Goal: Information Seeking & Learning: Learn about a topic

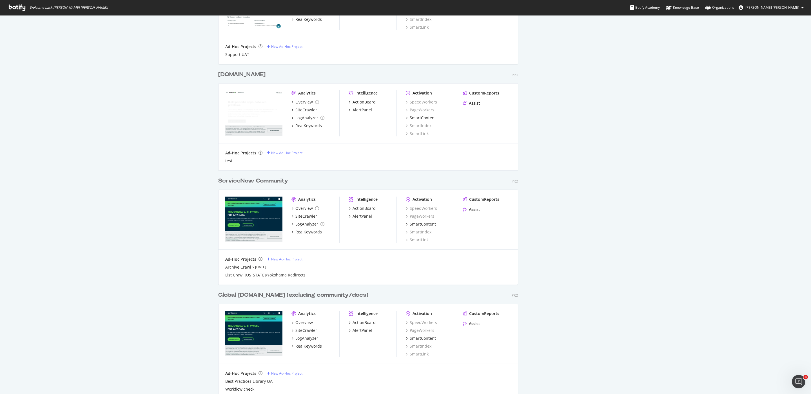
scroll to position [359, 0]
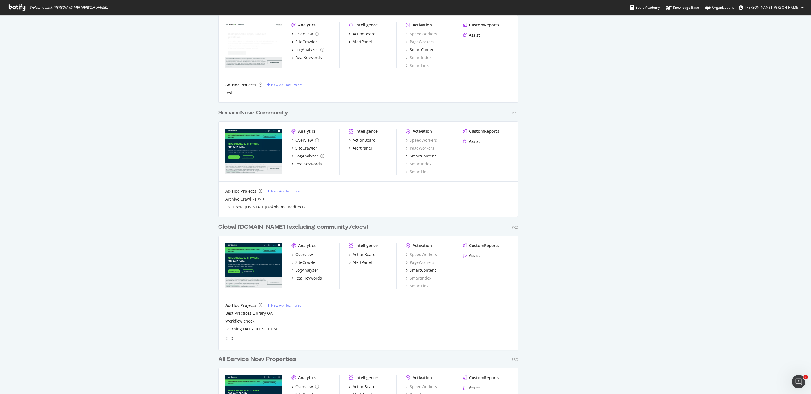
click at [295, 229] on div "Global [DOMAIN_NAME] (excluding community/docs)" at bounding box center [293, 227] width 150 height 8
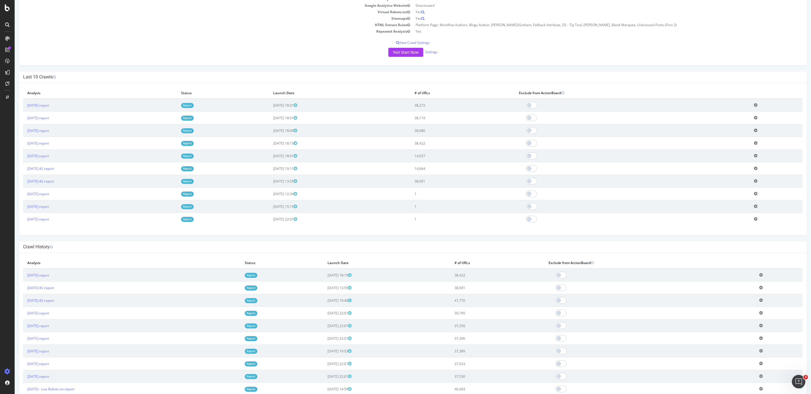
scroll to position [118, 0]
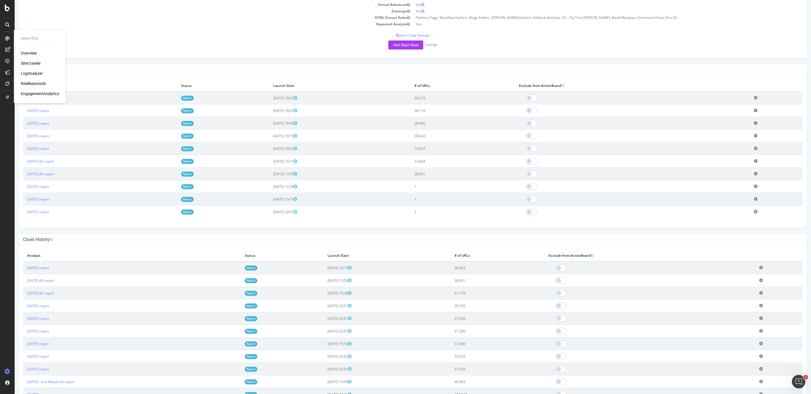
click at [34, 82] on div "RealKeywords" at bounding box center [33, 84] width 25 height 6
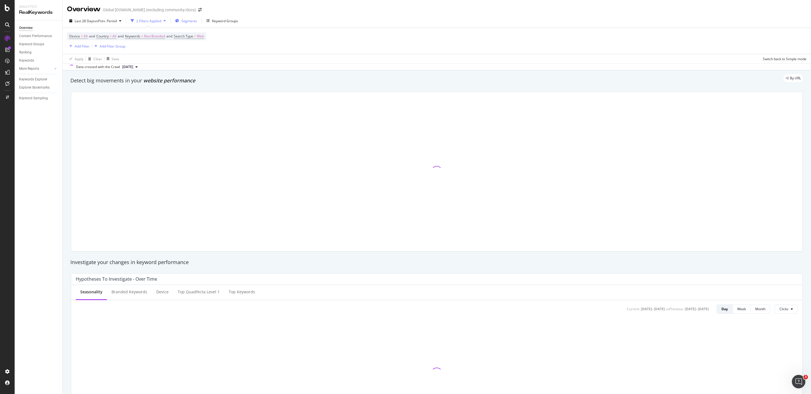
click at [185, 24] on div "Segments" at bounding box center [186, 21] width 22 height 8
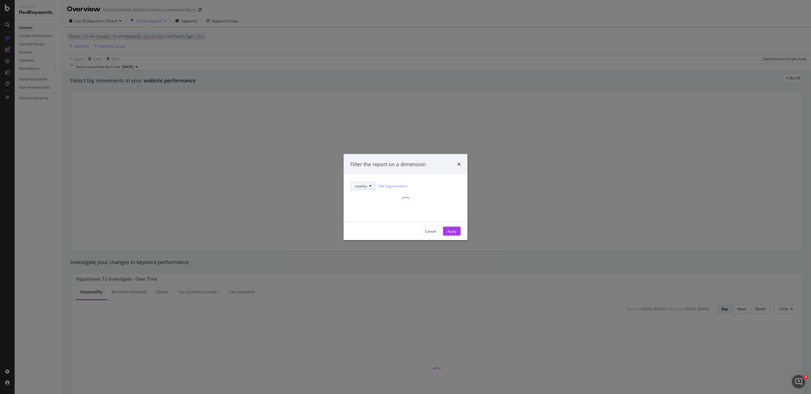
click at [370, 188] on button "country" at bounding box center [363, 186] width 26 height 9
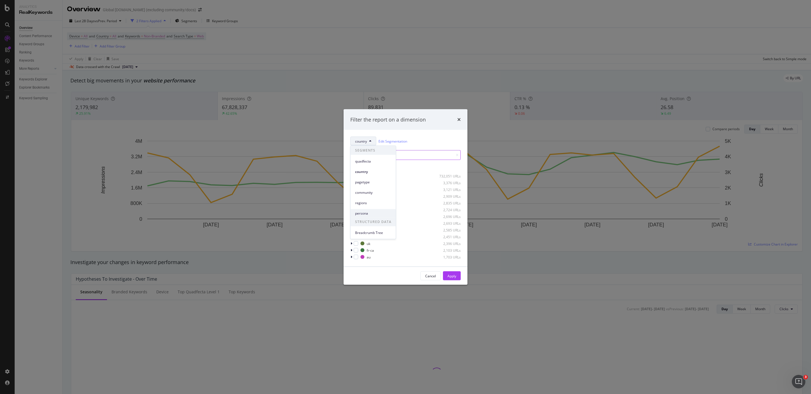
click at [370, 212] on span "persona" at bounding box center [373, 213] width 36 height 5
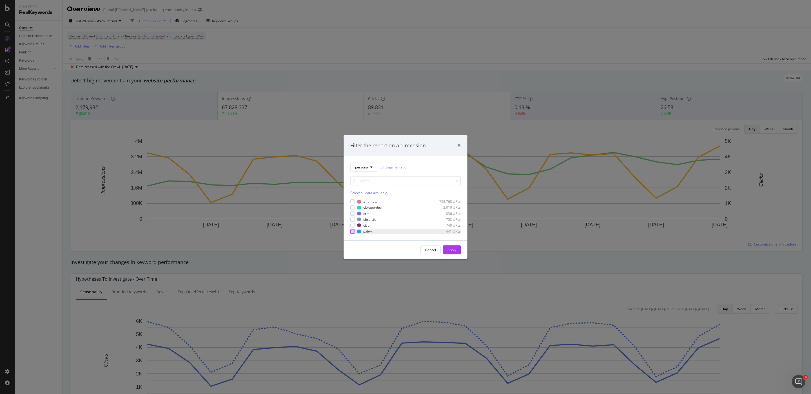
click at [352, 231] on div "modal" at bounding box center [352, 231] width 5 height 5
click at [451, 253] on div "Apply" at bounding box center [451, 250] width 9 height 8
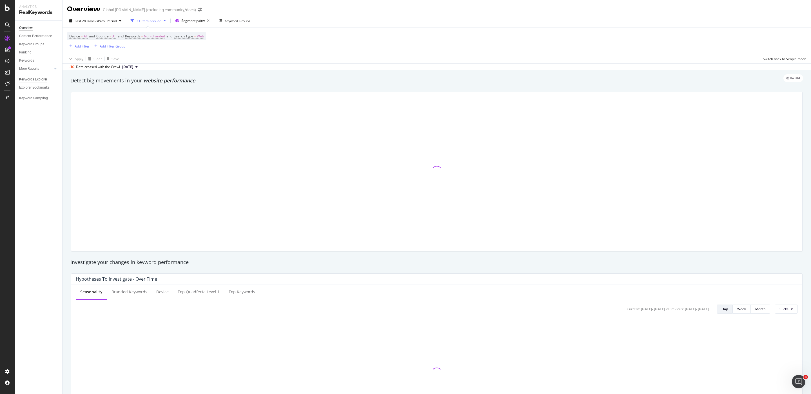
click at [37, 81] on div "Keywords Explorer" at bounding box center [33, 80] width 28 height 6
